Goal: Task Accomplishment & Management: Use online tool/utility

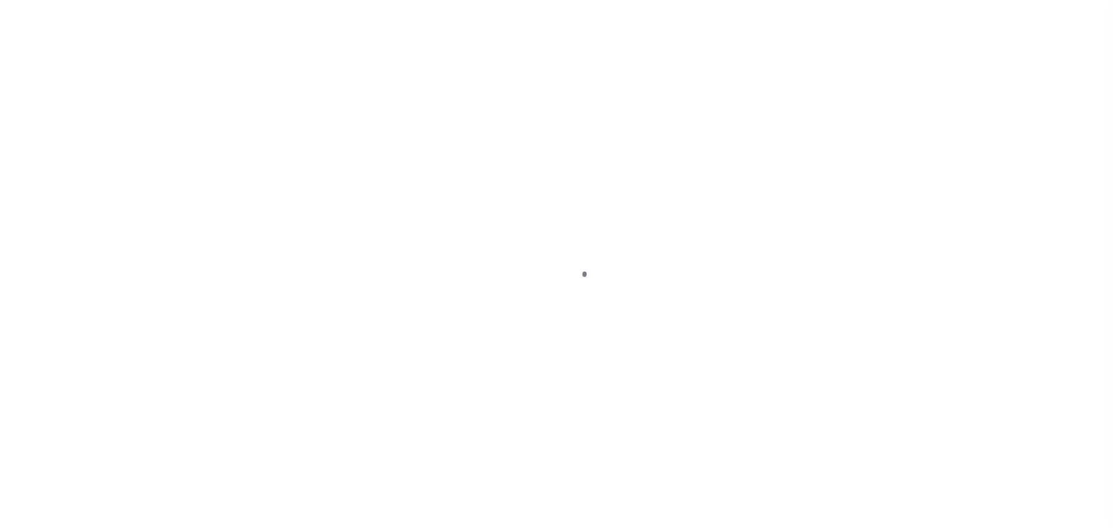
select select
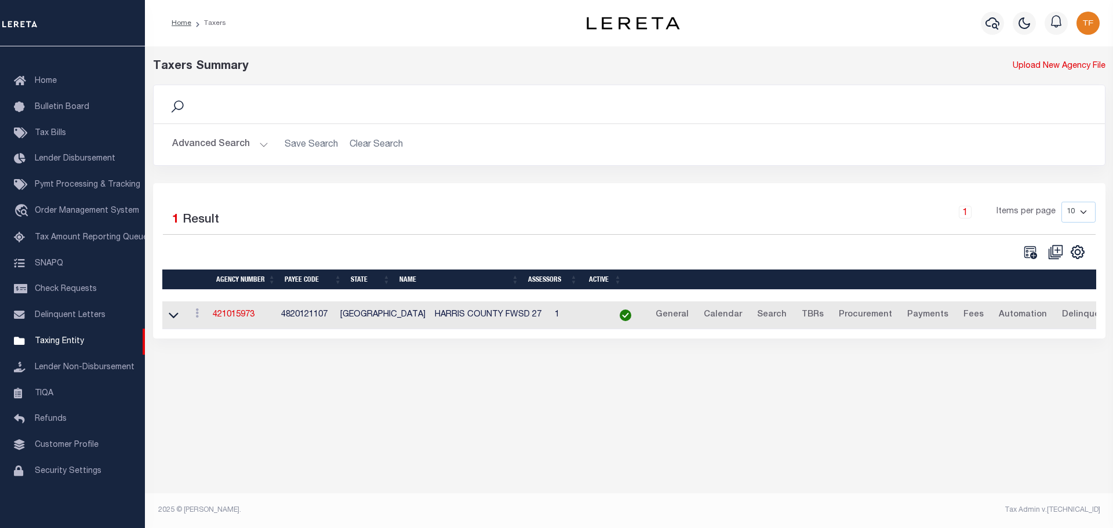
click at [262, 144] on button "Advanced Search" at bounding box center [220, 144] width 96 height 23
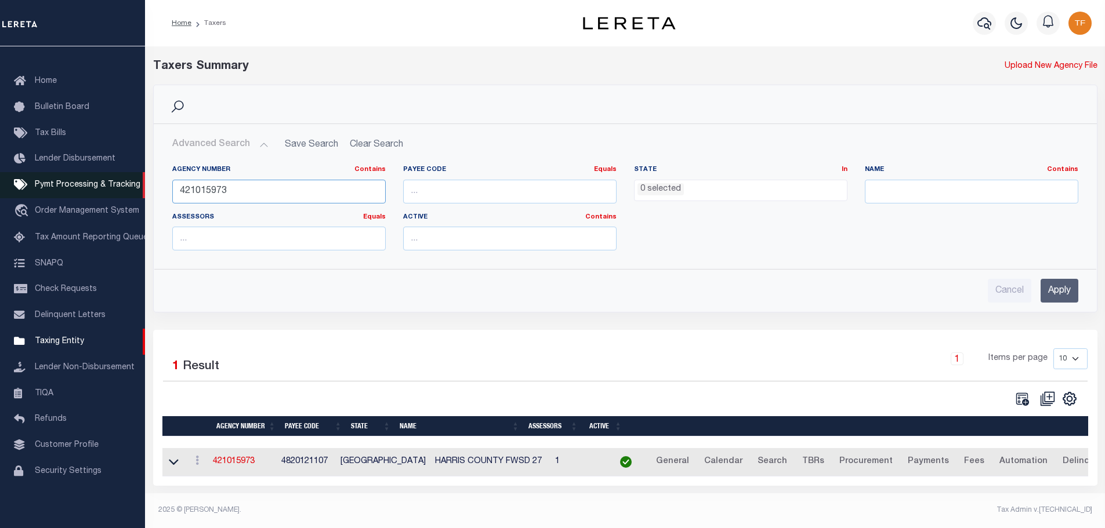
drag, startPoint x: 227, startPoint y: 194, endPoint x: 144, endPoint y: 187, distance: 82.6
click at [158, 191] on div "Agency Number Contains Contains Is 421015973 Payee Code Equals Equals Is Not Eq…" at bounding box center [625, 208] width 942 height 104
type input "350290000"
click at [1060, 286] on input "Apply" at bounding box center [1059, 291] width 38 height 24
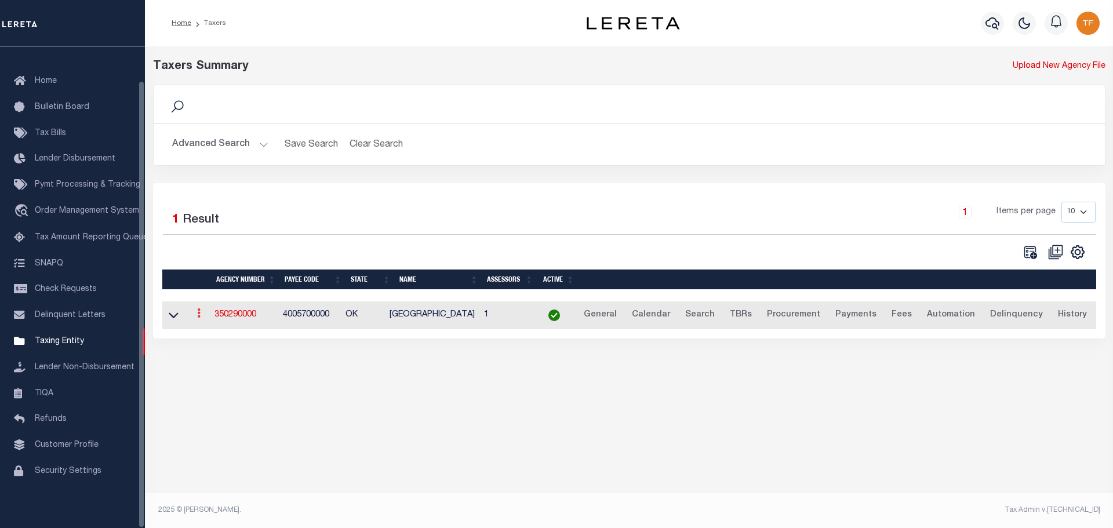
click at [201, 317] on icon at bounding box center [198, 312] width 3 height 9
click at [222, 353] on link "Clone agency" at bounding box center [233, 352] width 81 height 19
type input "350290001"
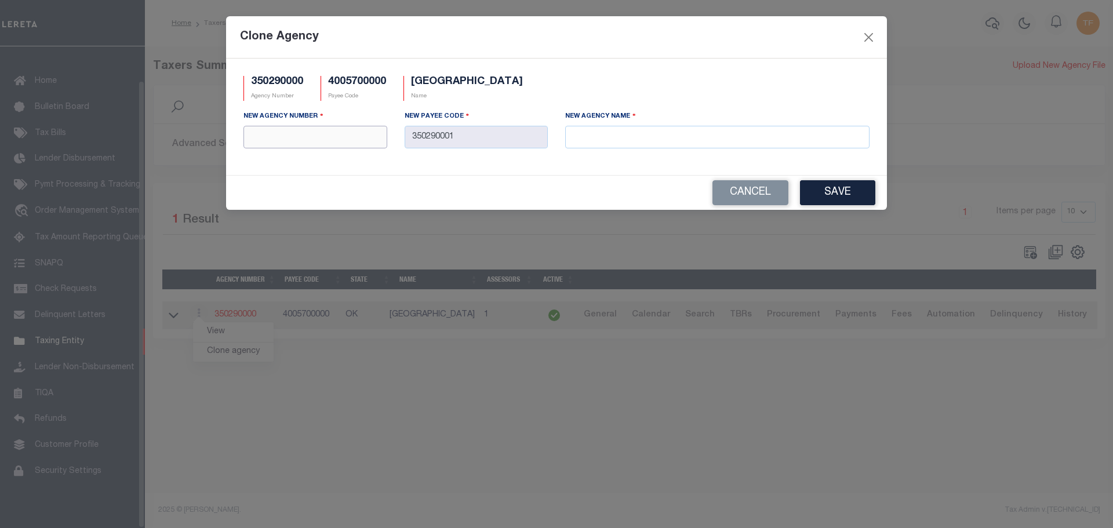
click at [261, 132] on input "text" at bounding box center [316, 137] width 144 height 23
click at [263, 135] on input "text" at bounding box center [316, 137] width 144 height 23
type input "350298801"
click at [598, 134] on input "text" at bounding box center [717, 137] width 304 height 23
click at [591, 140] on input "text" at bounding box center [717, 137] width 304 height 23
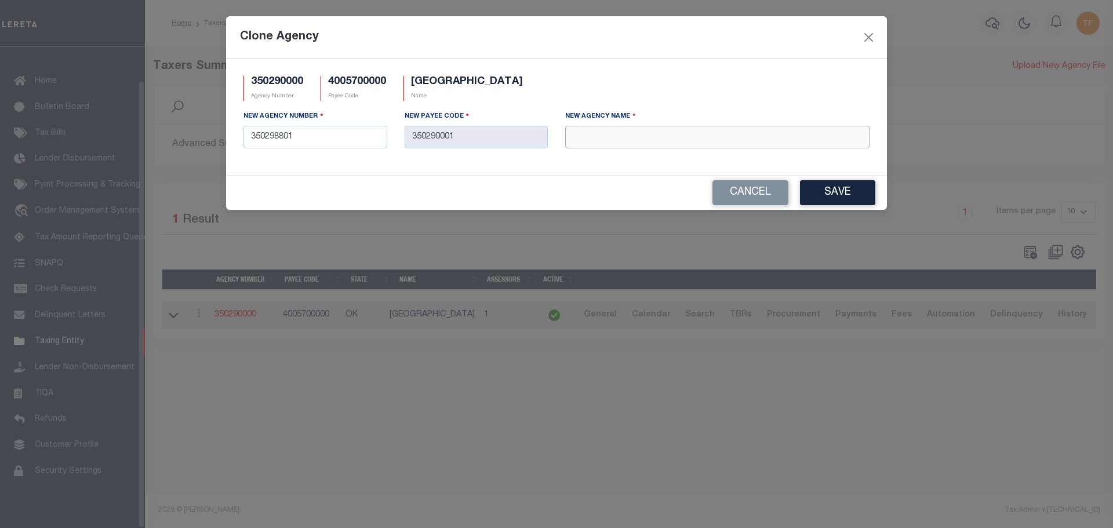
paste input "HARMON COUNTY MOBILE HOMES"
type input "HARMON COUNTY MOBILE HOMES"
click at [844, 190] on button "Save" at bounding box center [837, 192] width 75 height 25
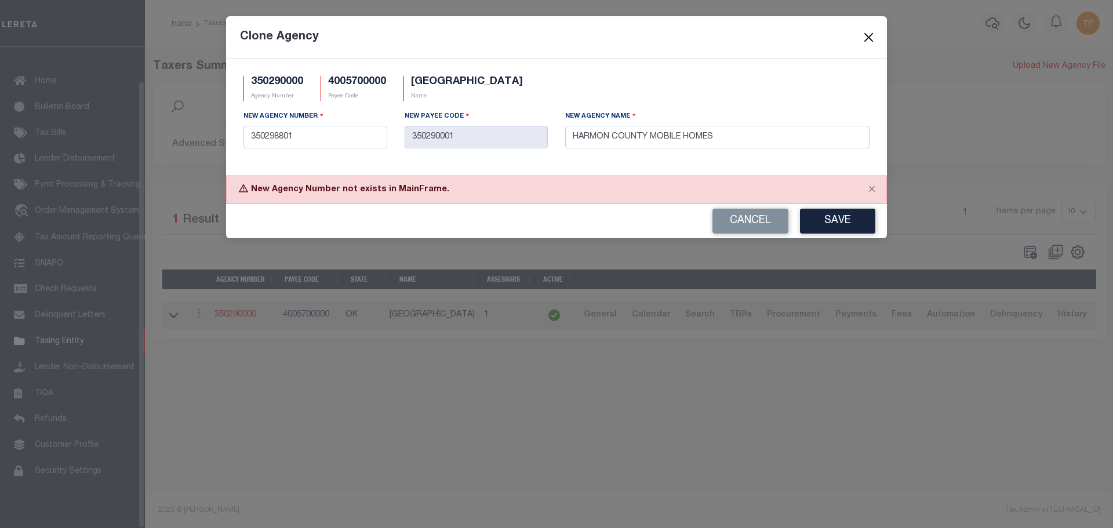
drag, startPoint x: 869, startPoint y: 40, endPoint x: 867, endPoint y: 49, distance: 8.9
click at [869, 41] on button "Close" at bounding box center [869, 37] width 15 height 15
